Goal: Information Seeking & Learning: Learn about a topic

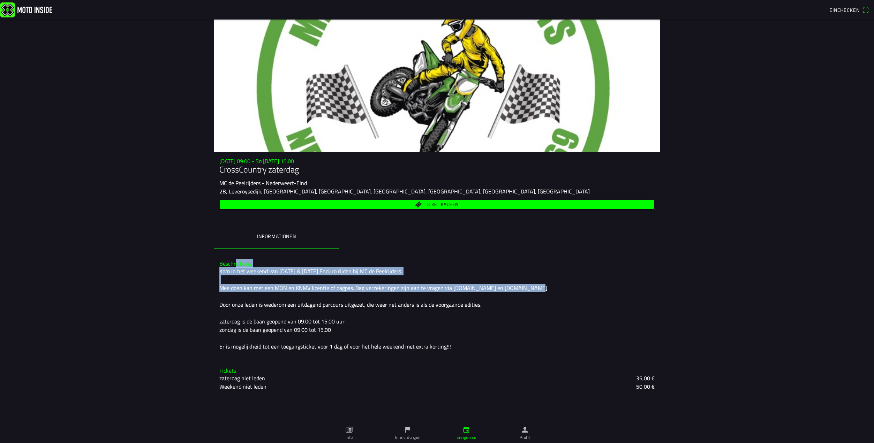
drag, startPoint x: 235, startPoint y: 259, endPoint x: 284, endPoint y: 296, distance: 61.2
click at [284, 296] on div "Beschreibung Kom in het weekend van [DATE] & [DATE] Enduro rijden bij MC de Pee…" at bounding box center [437, 305] width 446 height 101
click at [284, 296] on div "Kom in het weekend van [DATE] & [DATE] Enduro rijden bij MC de Peelrijders. Mee…" at bounding box center [436, 309] width 435 height 84
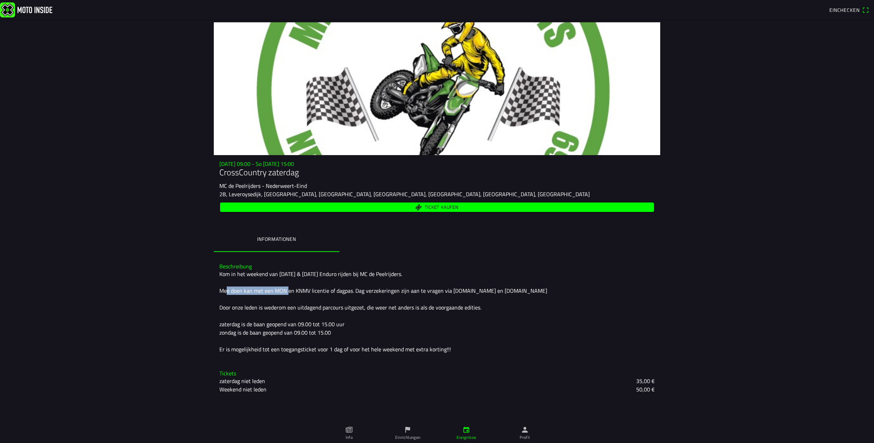
drag, startPoint x: 272, startPoint y: 283, endPoint x: 280, endPoint y: 297, distance: 16.5
click at [280, 297] on div "Kom in het weekend van [DATE] & [DATE] Enduro rijden bij MC de Peelrijders. Mee…" at bounding box center [436, 312] width 435 height 84
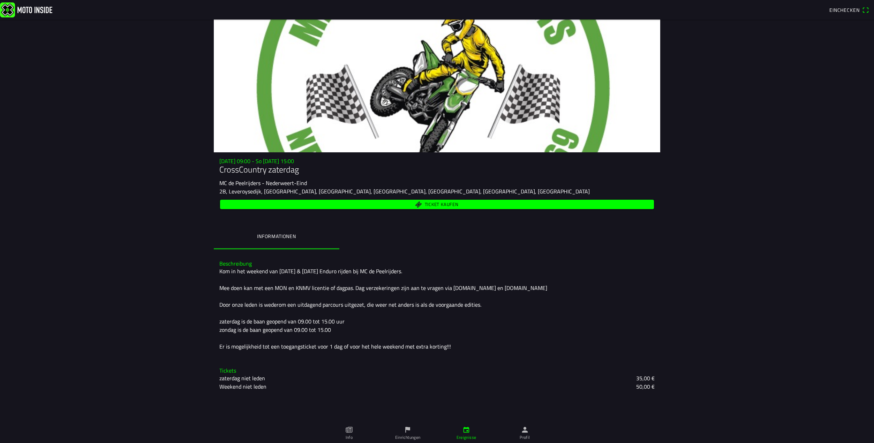
click at [280, 297] on div "Kom in het weekend van [DATE] & [DATE] Enduro rijden bij MC de Peelrijders. Mee…" at bounding box center [436, 309] width 435 height 84
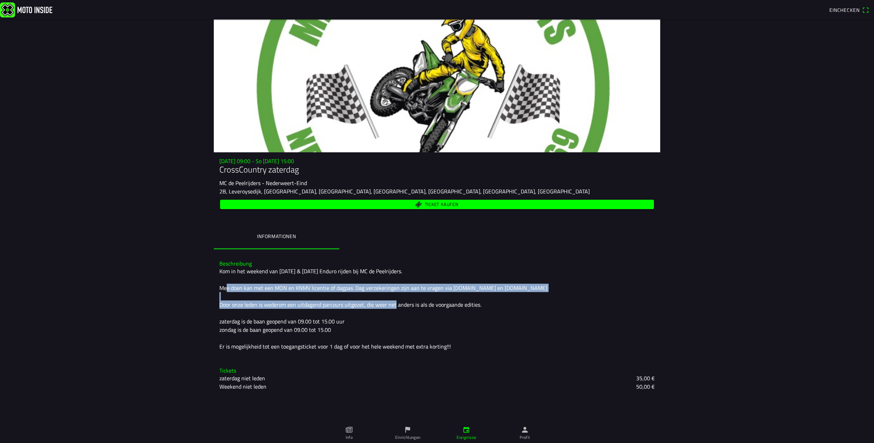
drag, startPoint x: 261, startPoint y: 282, endPoint x: 398, endPoint y: 302, distance: 137.9
click at [398, 302] on div "Kom in het weekend van [DATE] & [DATE] Enduro rijden bij MC de Peelrijders. Mee…" at bounding box center [436, 309] width 435 height 84
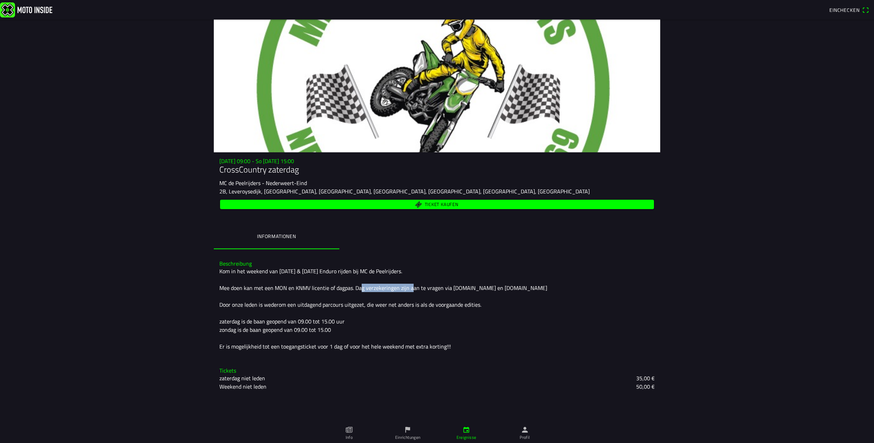
drag, startPoint x: 353, startPoint y: 287, endPoint x: 405, endPoint y: 291, distance: 51.8
click at [405, 291] on div "Kom in het weekend van [DATE] & [DATE] Enduro rijden bij MC de Peelrijders. Mee…" at bounding box center [436, 309] width 435 height 84
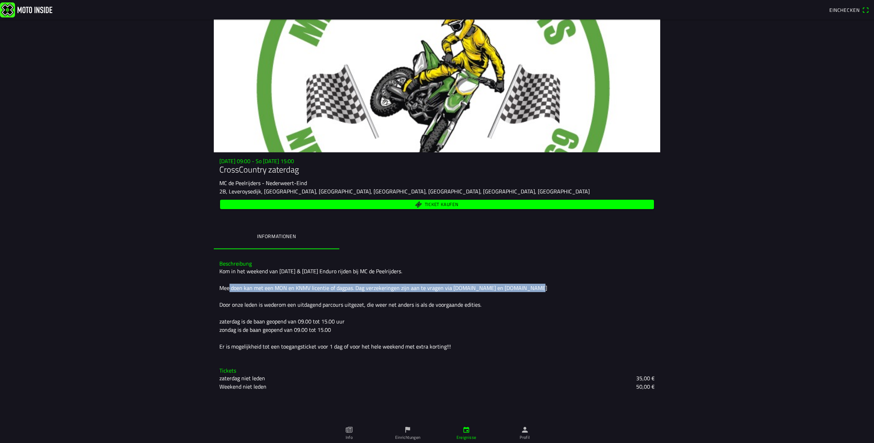
click at [405, 291] on div "Kom in het weekend van [DATE] & [DATE] Enduro rijden bij MC de Peelrijders. Mee…" at bounding box center [436, 309] width 435 height 84
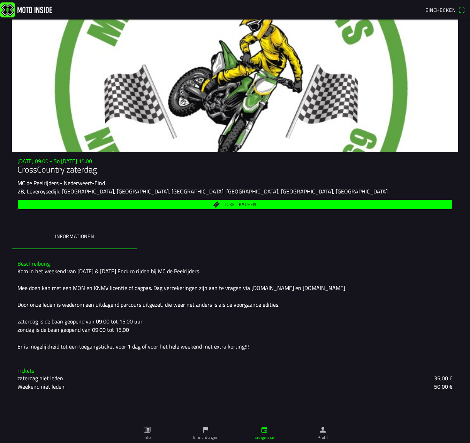
click at [306, 301] on div "Kom in het weekend van [DATE] & [DATE] Enduro rijden bij MC de Peelrijders. Mee…" at bounding box center [234, 309] width 435 height 84
